Goal: Navigation & Orientation: Understand site structure

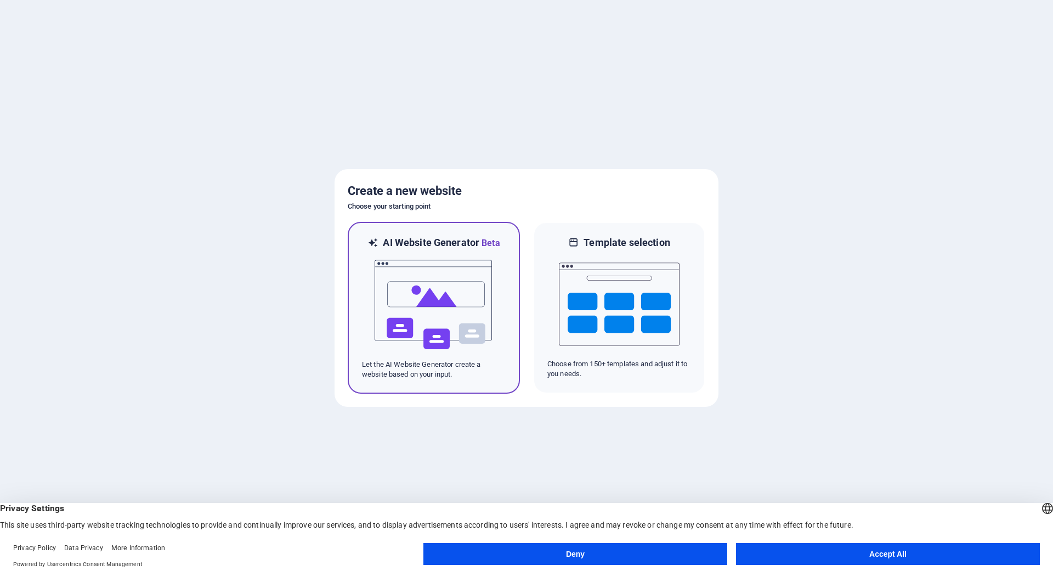
click at [437, 363] on p "Let the AI Website Generator create a website based on your input." at bounding box center [434, 369] width 144 height 20
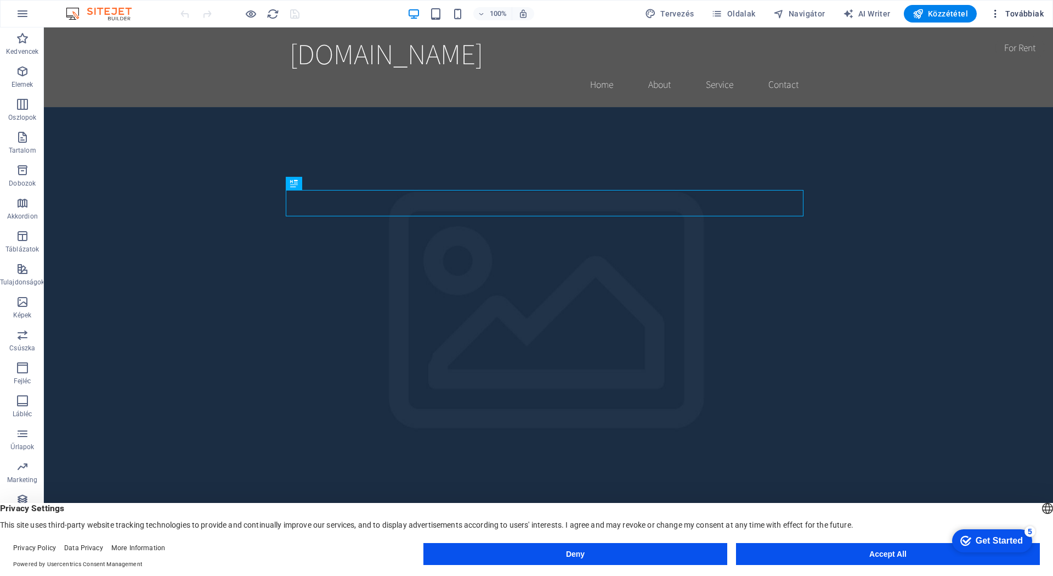
click at [1022, 16] on span "Továbbiak" at bounding box center [1017, 13] width 54 height 11
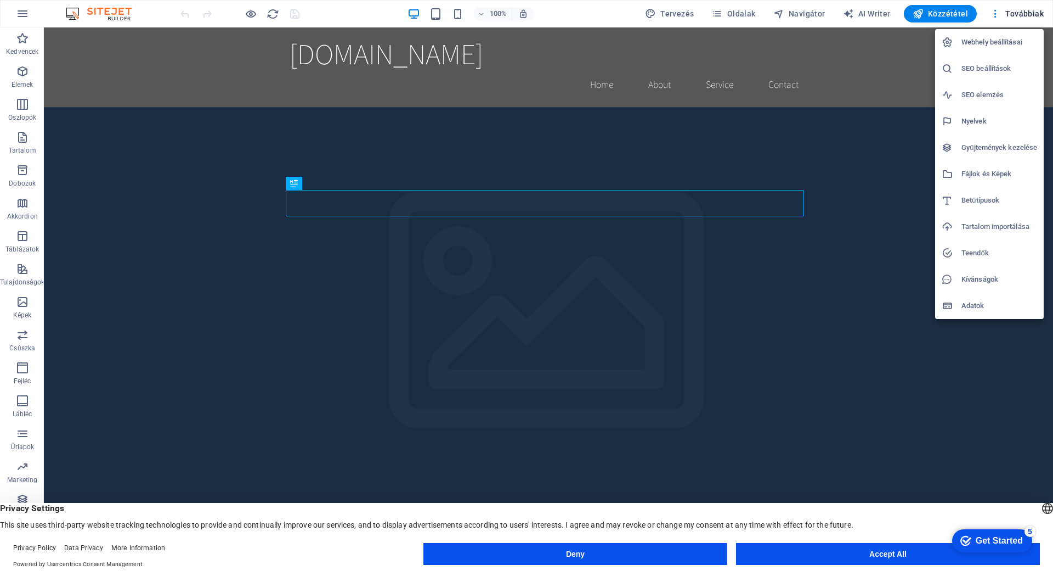
click at [586, 16] on div at bounding box center [526, 288] width 1053 height 576
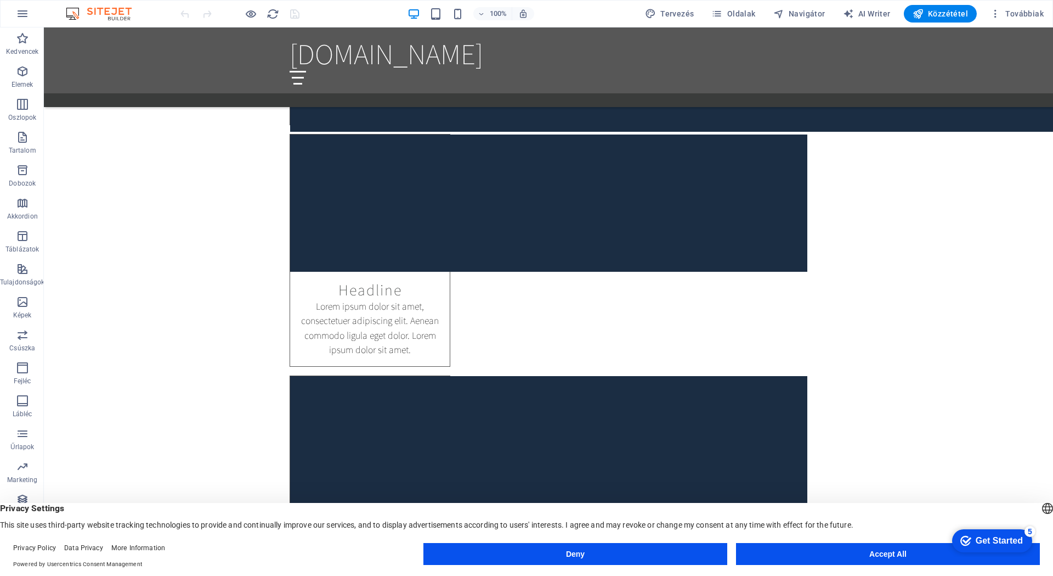
scroll to position [11, 0]
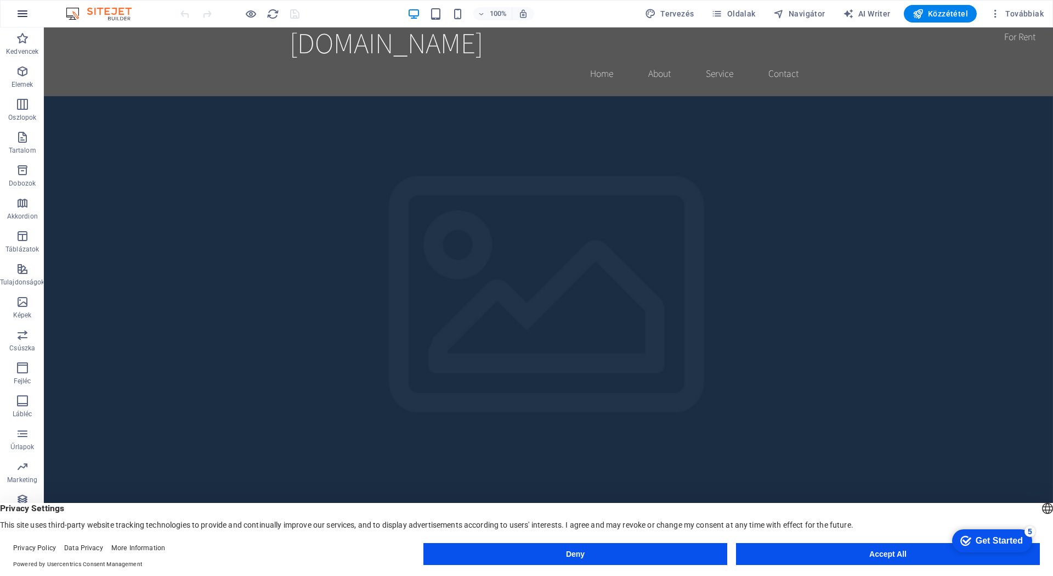
click at [21, 16] on icon "button" at bounding box center [22, 13] width 13 height 13
